Goal: Obtain resource: Obtain resource

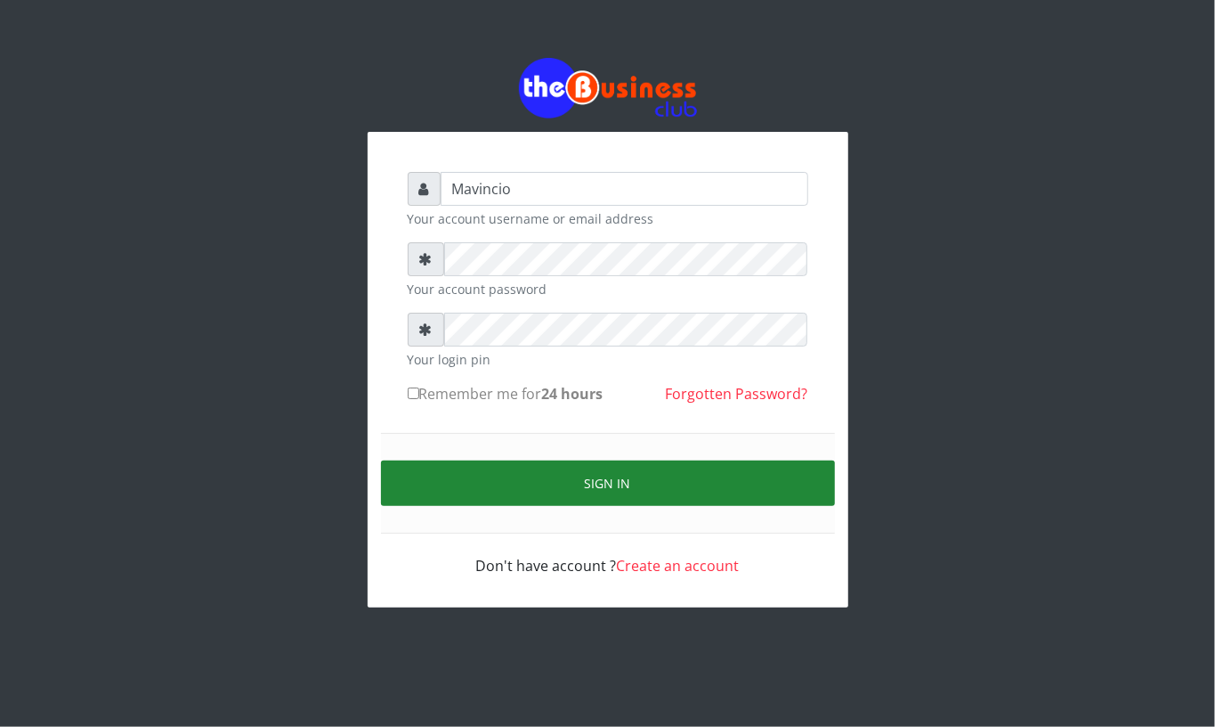
click at [628, 479] on button "Sign in" at bounding box center [608, 482] width 454 height 45
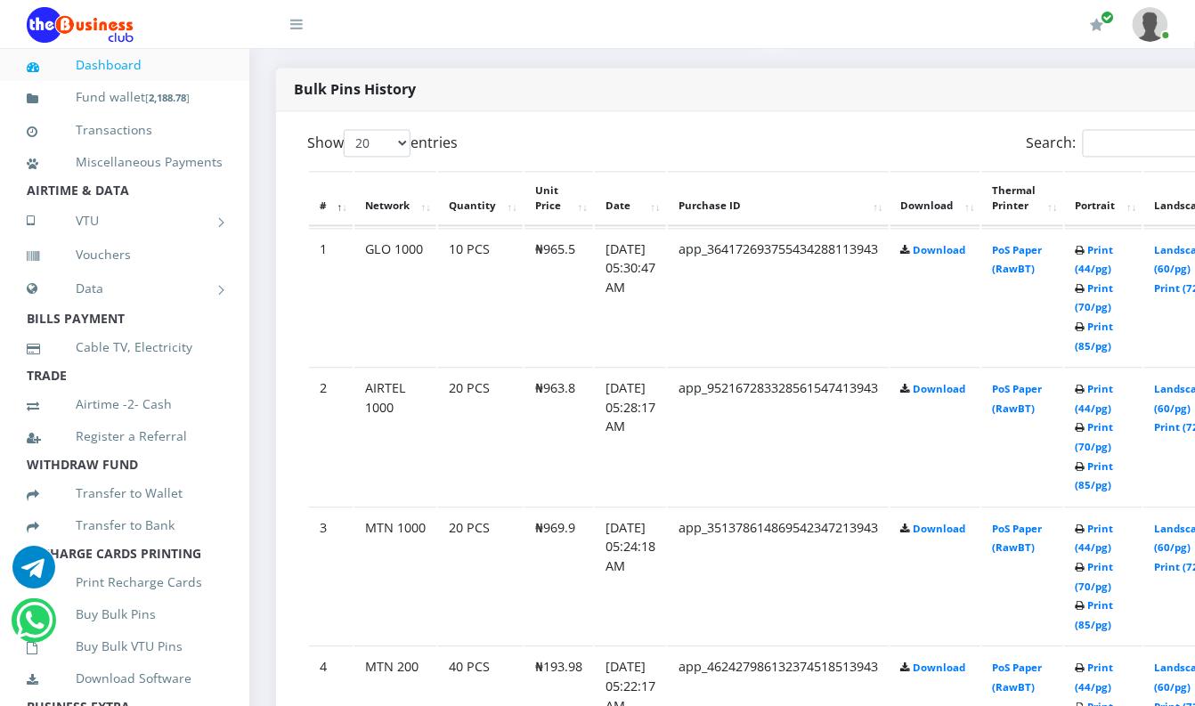
scroll to position [965, 0]
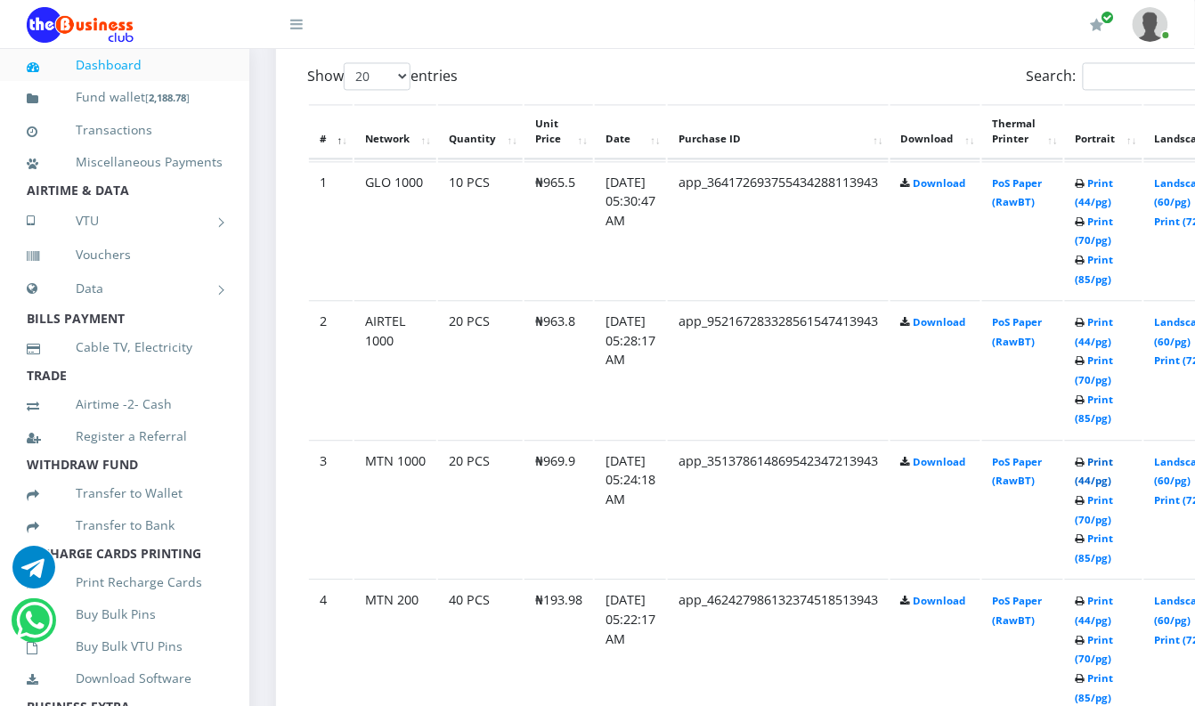
click at [1114, 464] on link "Print (44/pg)" at bounding box center [1095, 471] width 38 height 33
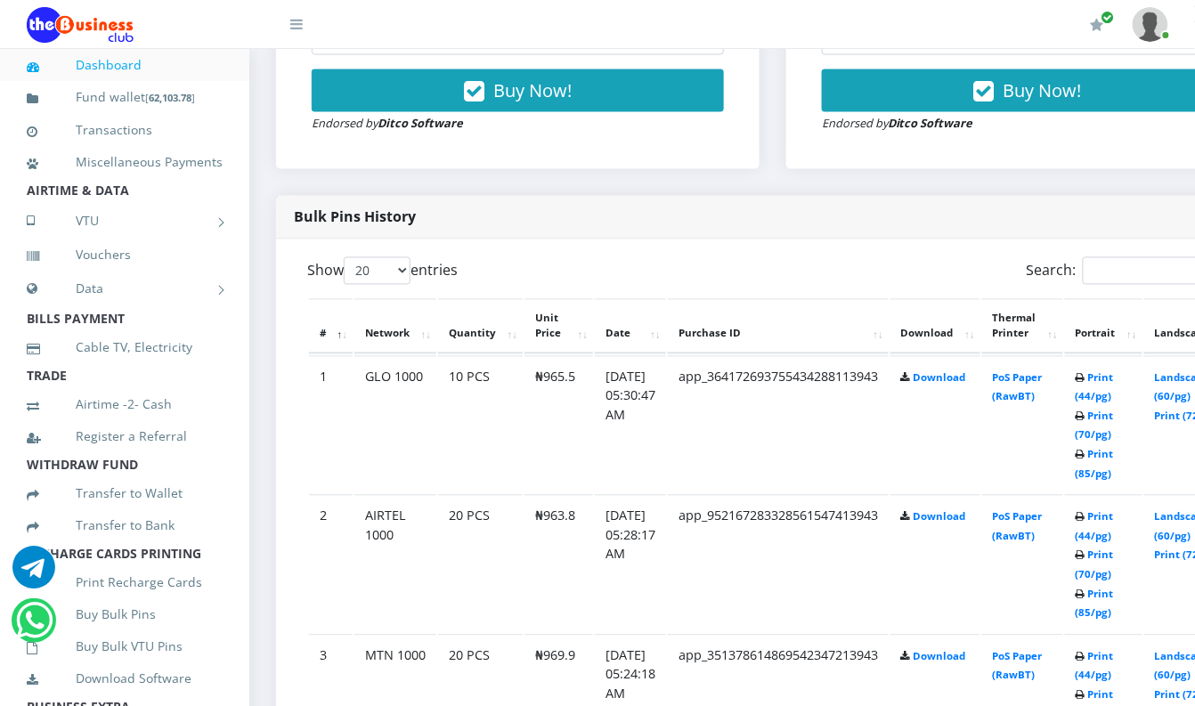
scroll to position [775, 0]
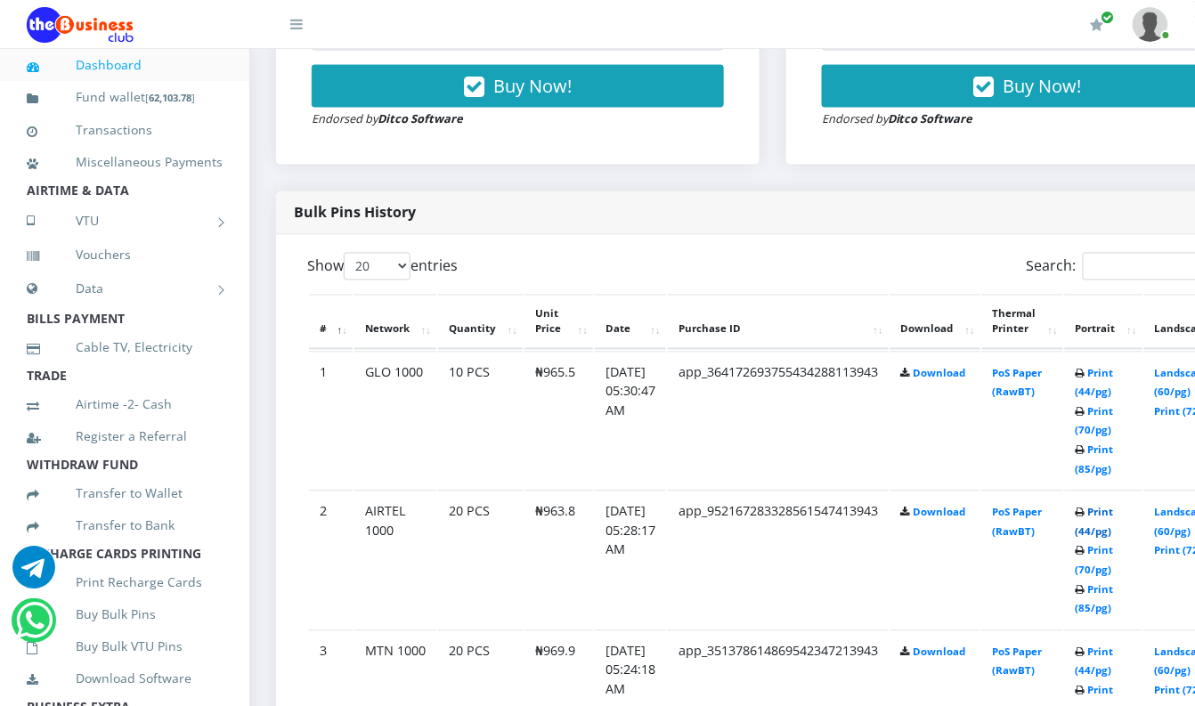
click at [1114, 511] on link "Print (44/pg)" at bounding box center [1095, 522] width 38 height 33
click at [1113, 375] on link "Print (44/pg)" at bounding box center [1095, 383] width 38 height 33
click at [1114, 378] on link "Print (44/pg)" at bounding box center [1095, 383] width 38 height 33
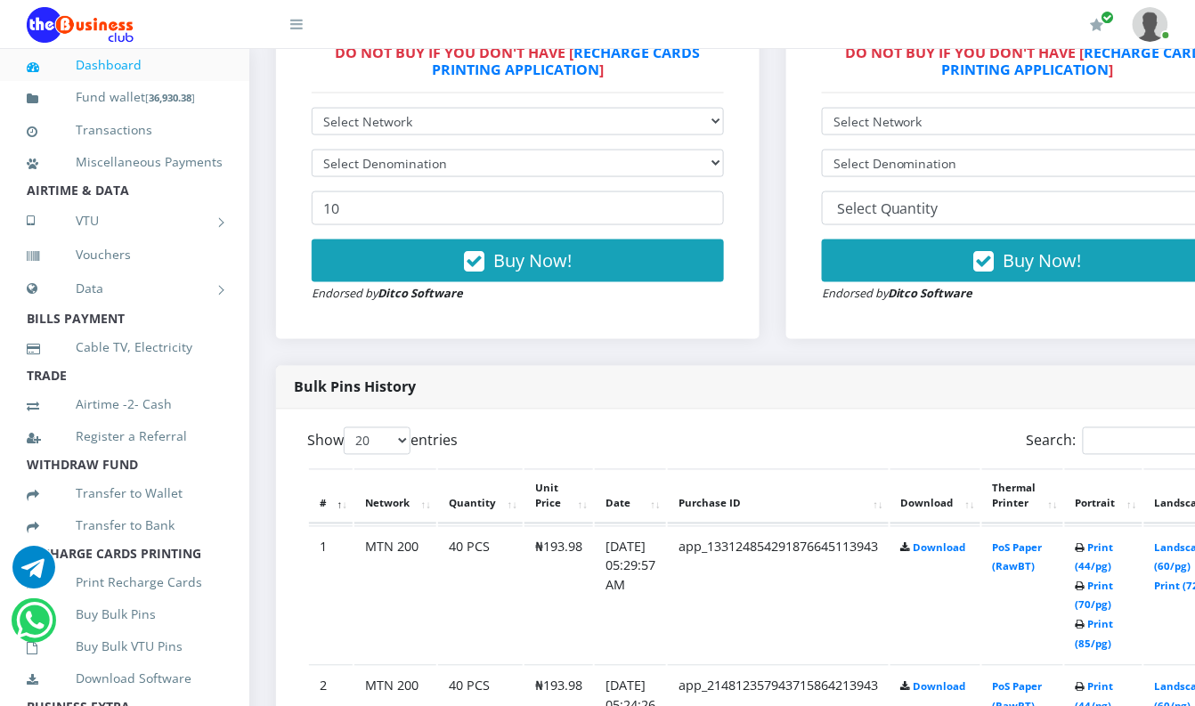
scroll to position [617, 0]
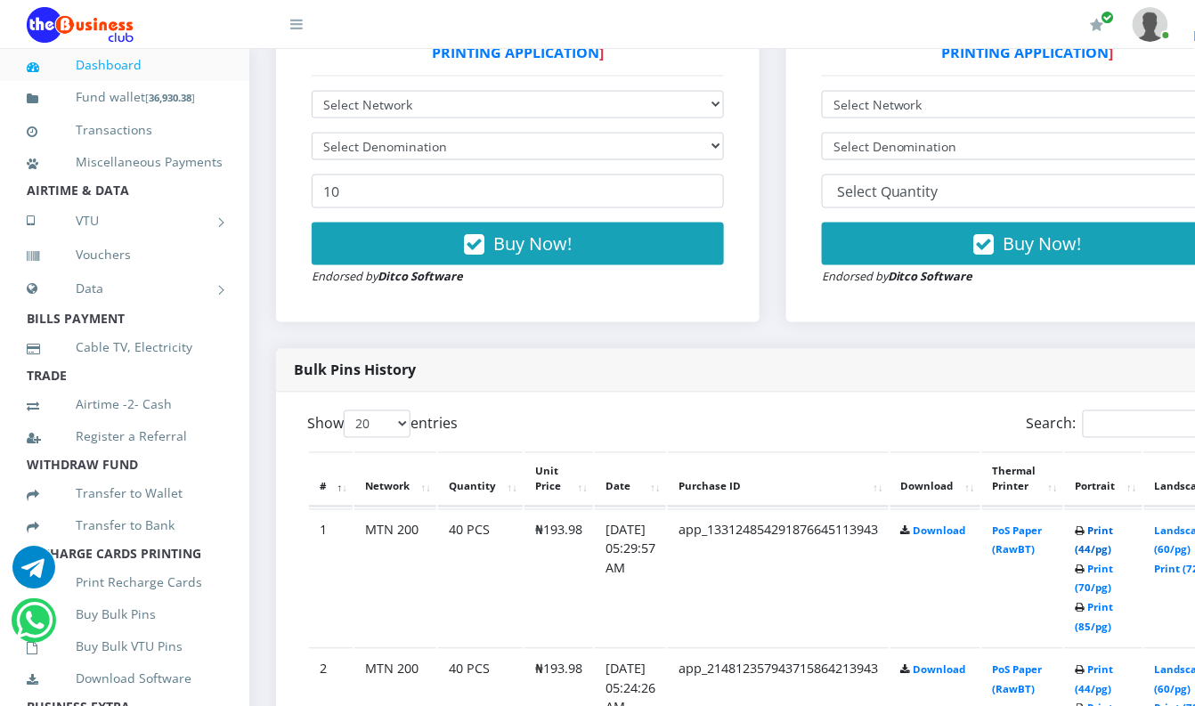
click at [1114, 535] on link "Print (44/pg)" at bounding box center [1095, 540] width 38 height 33
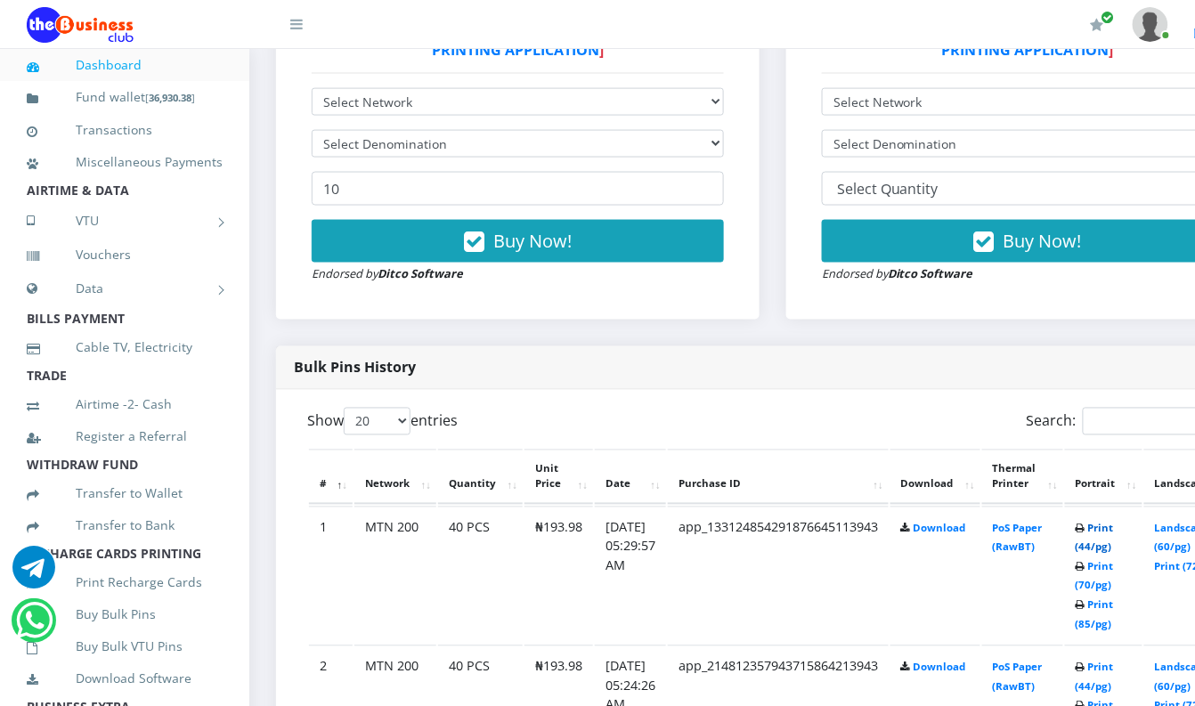
click at [1114, 528] on link "Print (44/pg)" at bounding box center [1095, 538] width 38 height 33
click at [1114, 532] on link "Print (44/pg)" at bounding box center [1095, 538] width 38 height 33
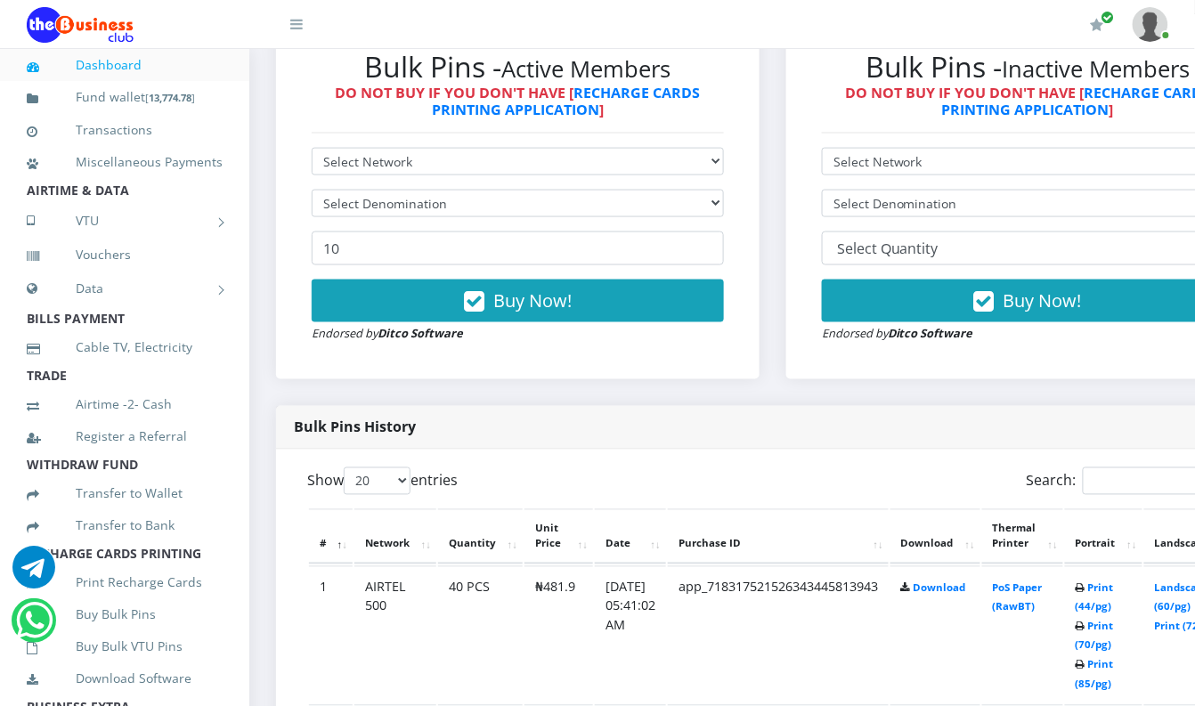
scroll to position [585, 0]
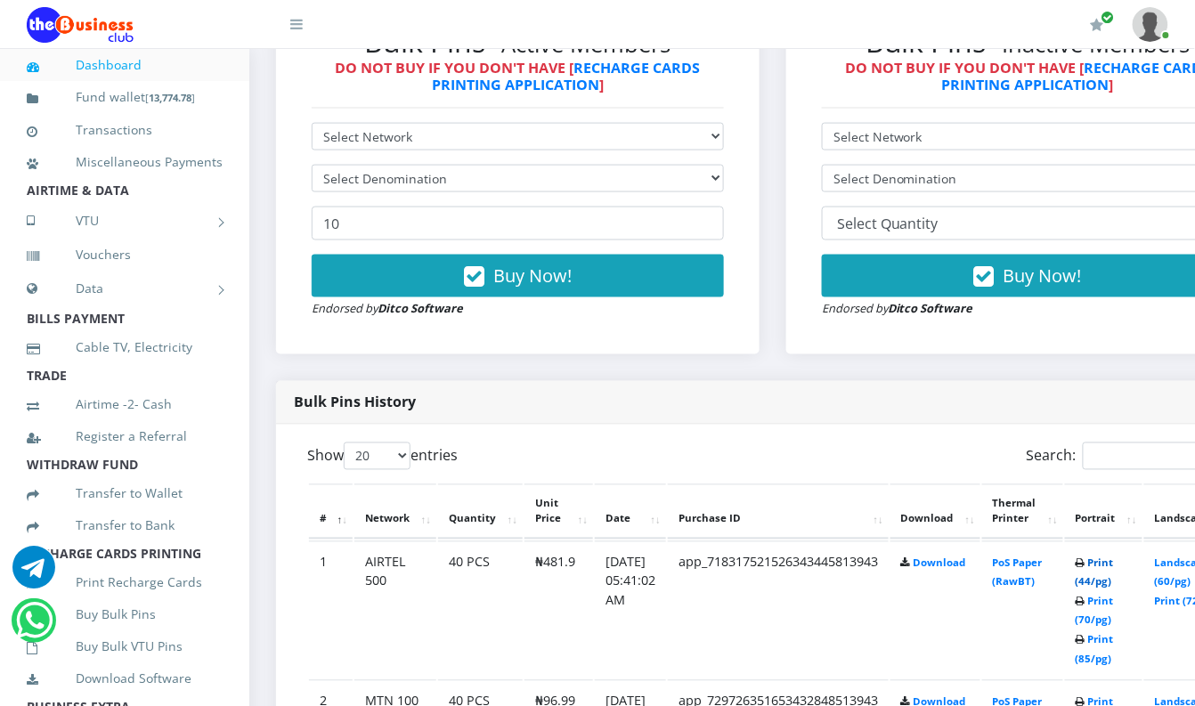
click at [1114, 563] on link "Print (44/pg)" at bounding box center [1095, 572] width 38 height 33
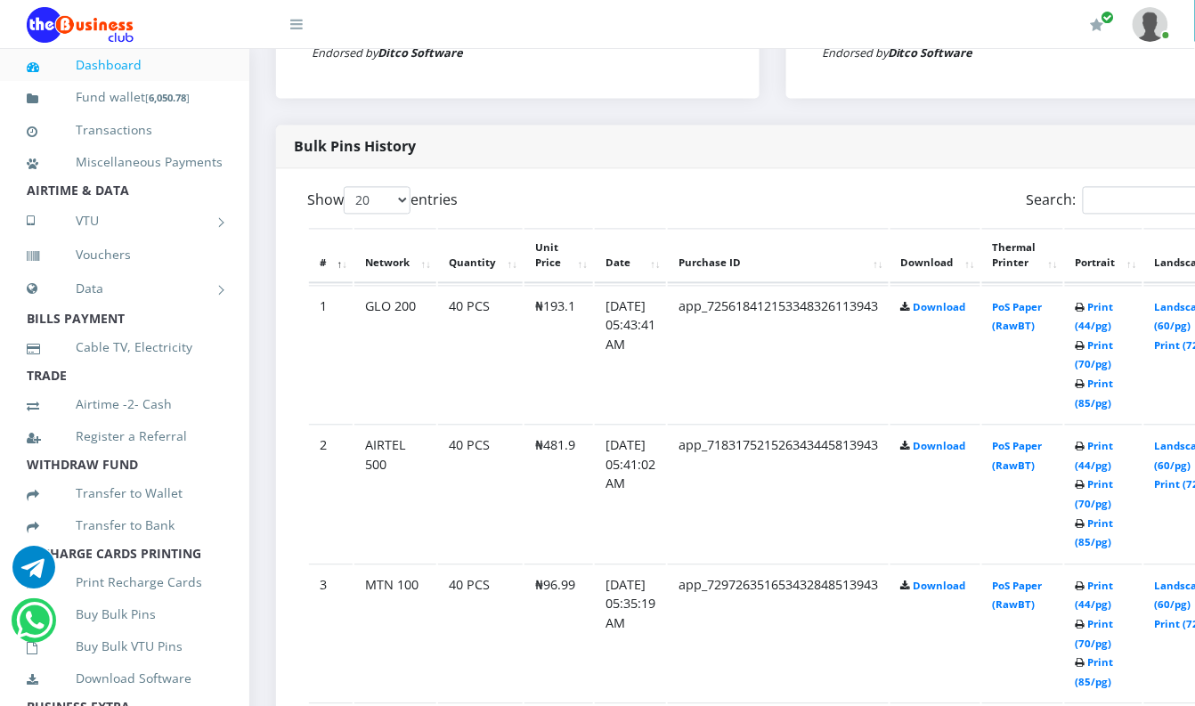
scroll to position [869, 0]
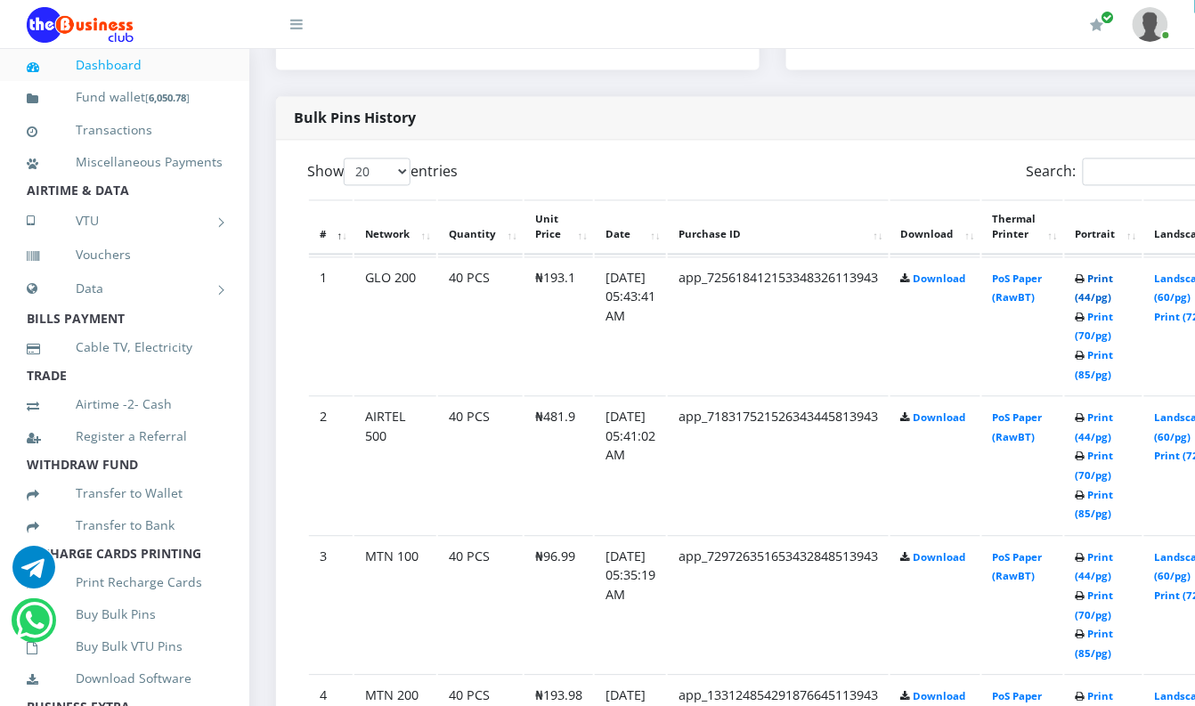
click at [1114, 283] on link "Print (44/pg)" at bounding box center [1095, 288] width 38 height 33
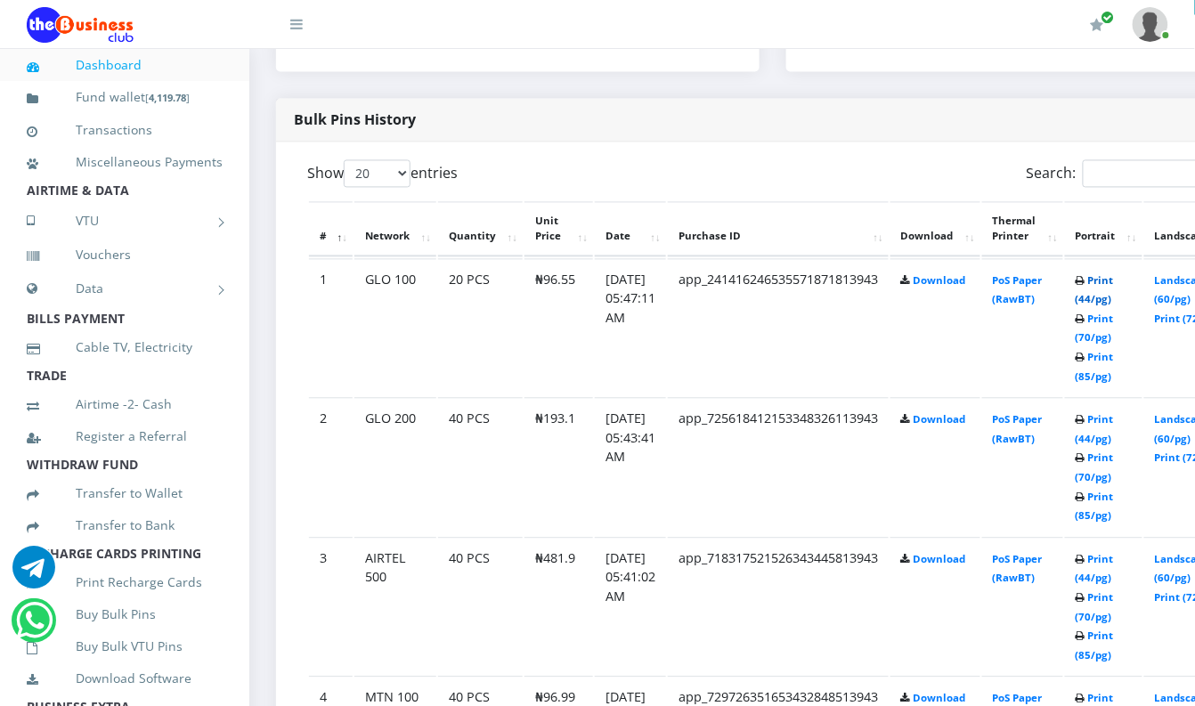
click at [1114, 282] on link "Print (44/pg)" at bounding box center [1095, 290] width 38 height 33
click at [1114, 283] on link "Print (44/pg)" at bounding box center [1095, 291] width 38 height 33
